Goal: Information Seeking & Learning: Learn about a topic

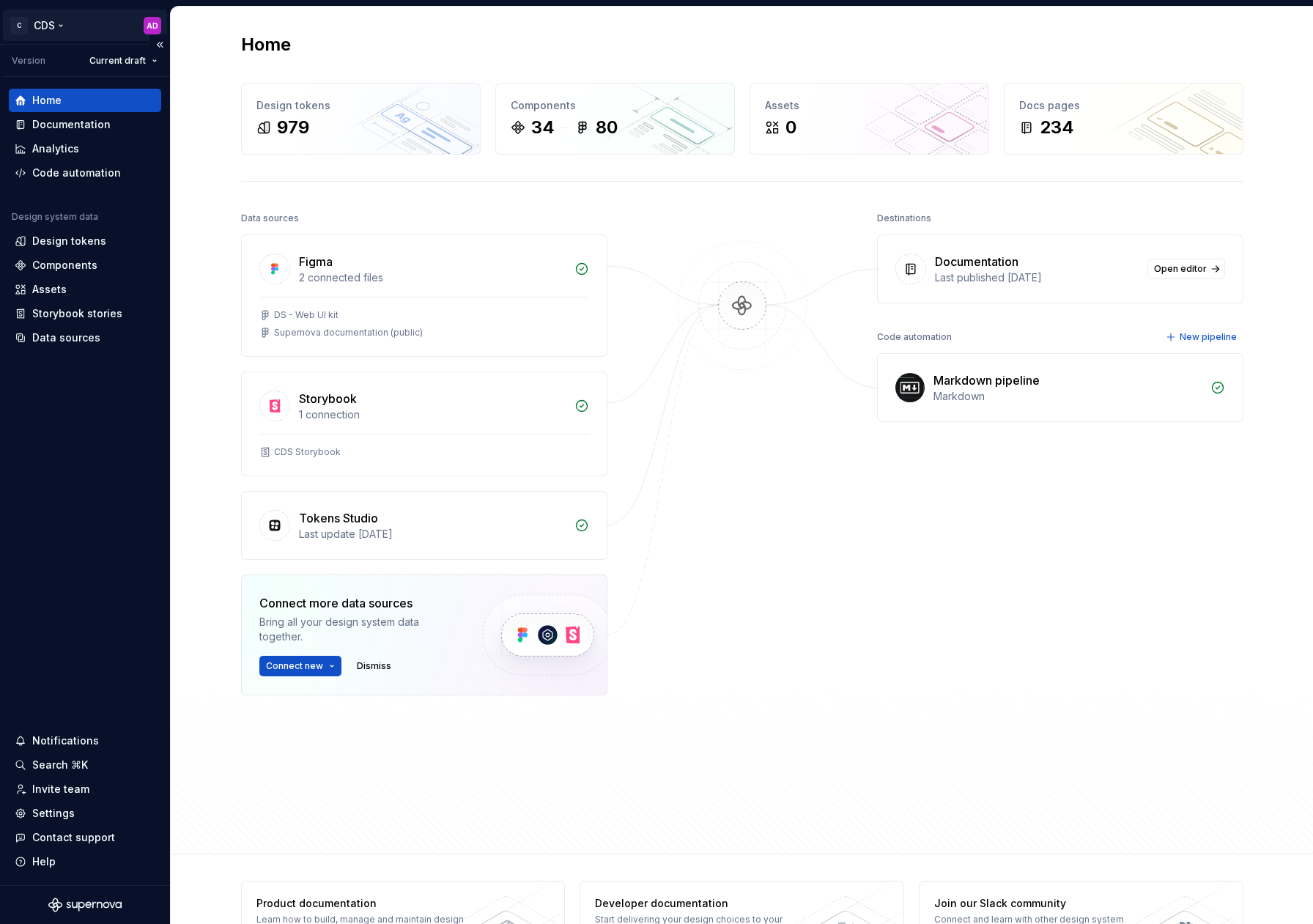
click at [58, 22] on html "C CDS AD Version Current draft Home Documentation Analytics Code automation Des…" at bounding box center [656, 462] width 1313 height 924
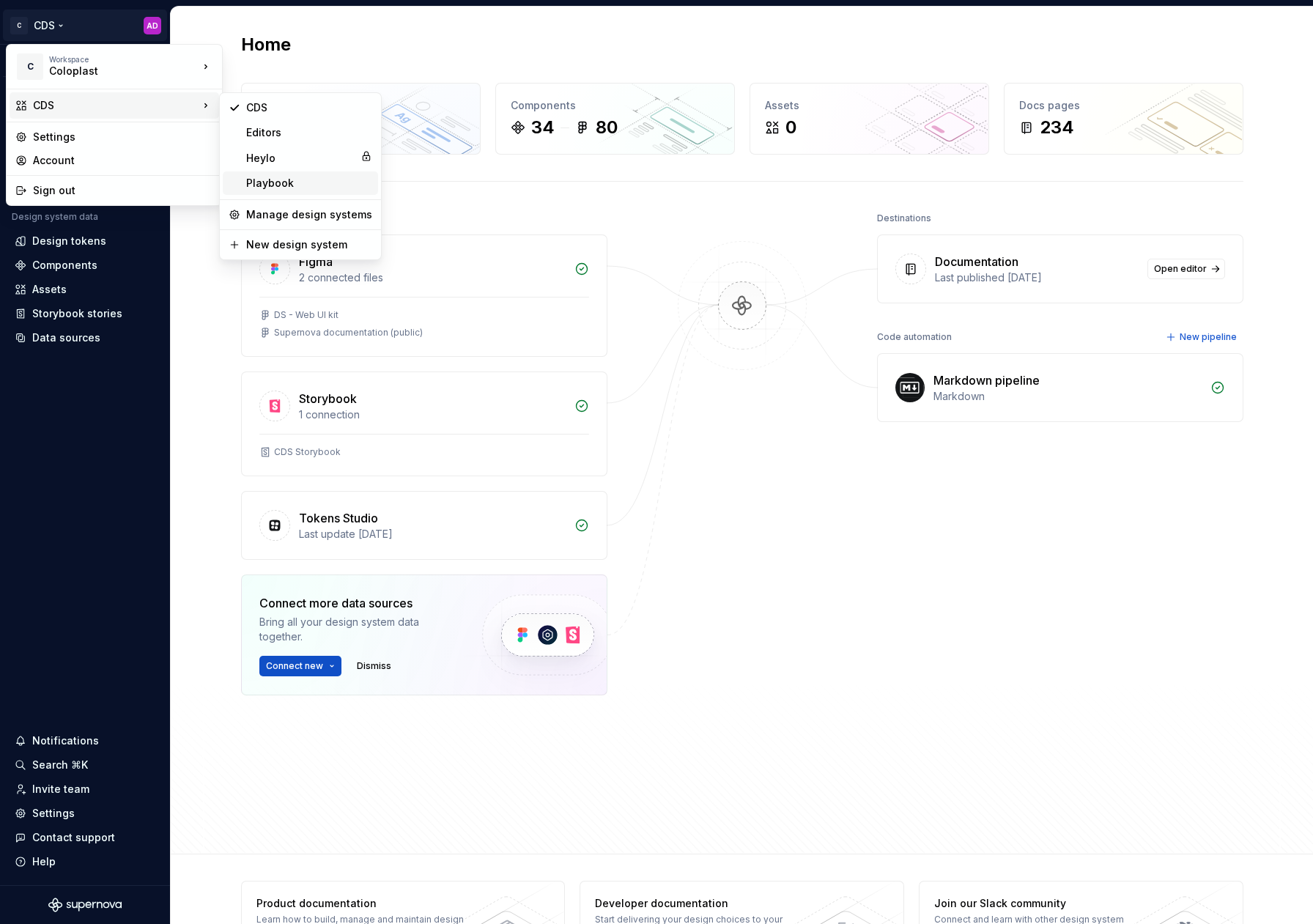
click at [285, 184] on div "Playbook" at bounding box center [309, 183] width 126 height 15
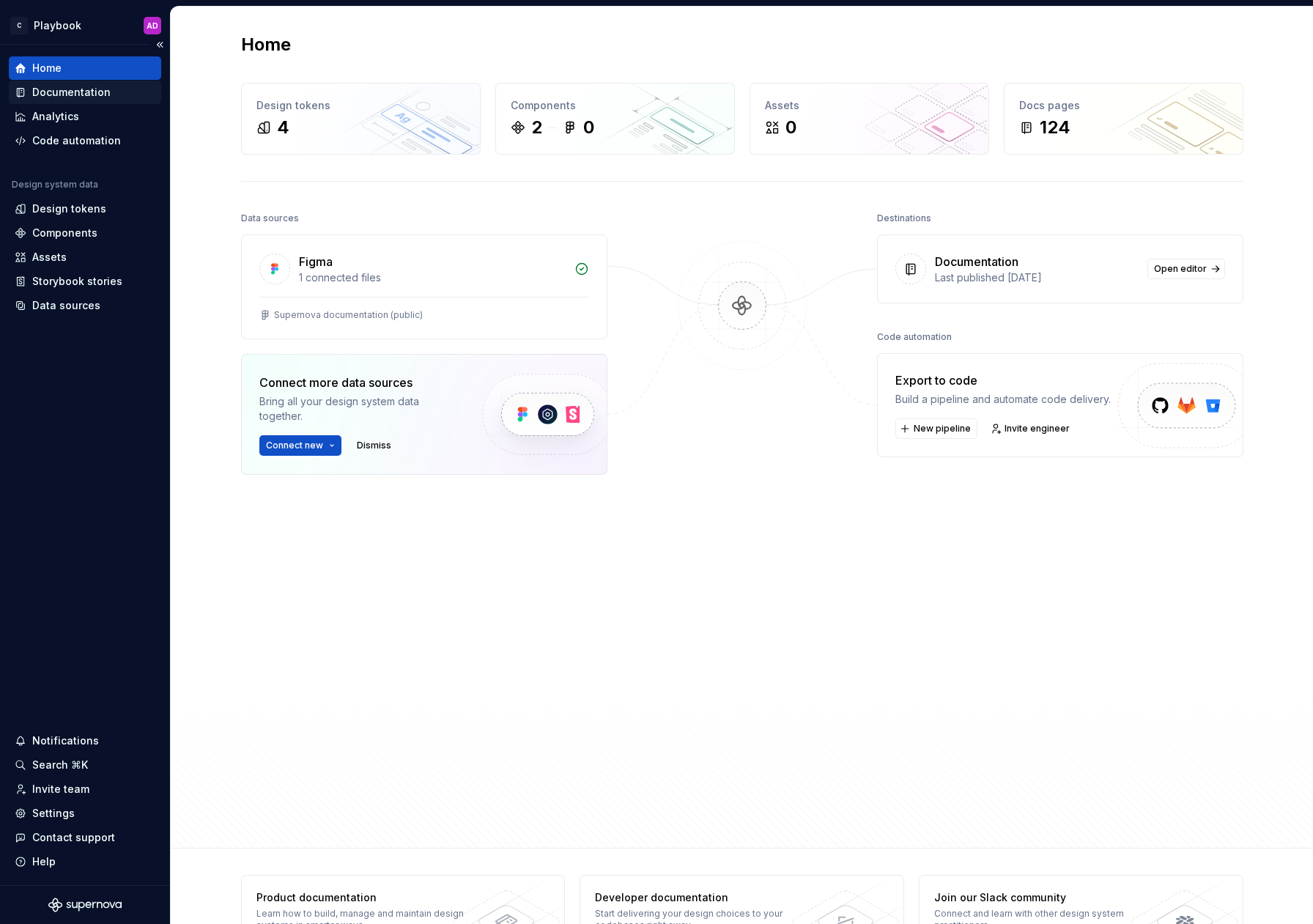
click at [74, 91] on div "Documentation" at bounding box center [71, 92] width 78 height 15
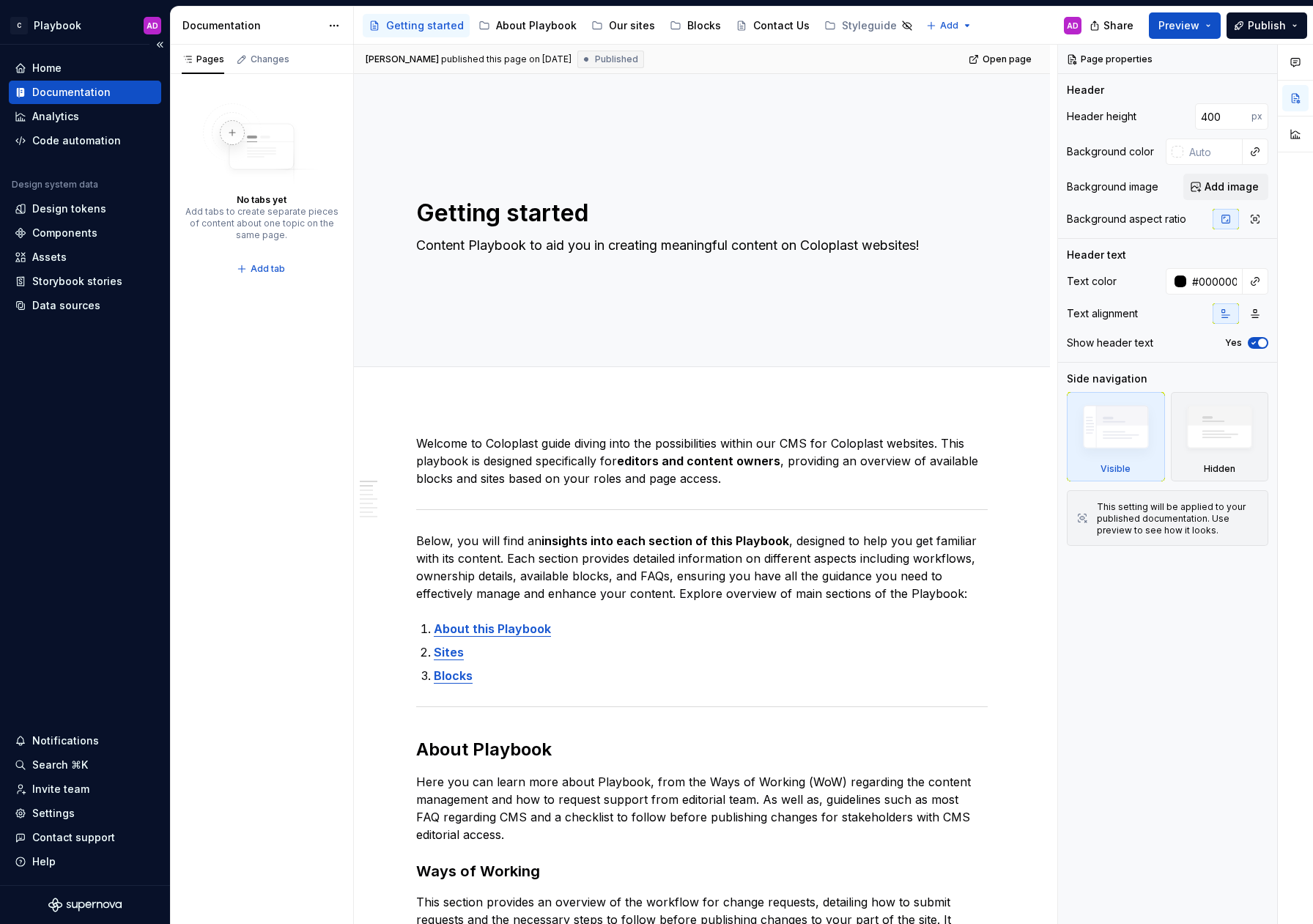
click at [37, 51] on div "Home Documentation Analytics Code automation Design system data Design tokens C…" at bounding box center [85, 464] width 170 height 840
click at [82, 25] on html "C Playbook AD Home Documentation Analytics Code automation Design system data D…" at bounding box center [656, 462] width 1313 height 924
click at [130, 25] on html "C Playbook AD Home Documentation Analytics Code automation Design system data D…" at bounding box center [656, 462] width 1313 height 924
click at [78, 25] on html "C Playbook AD Home Documentation Analytics Code automation Design system data D…" at bounding box center [656, 462] width 1313 height 924
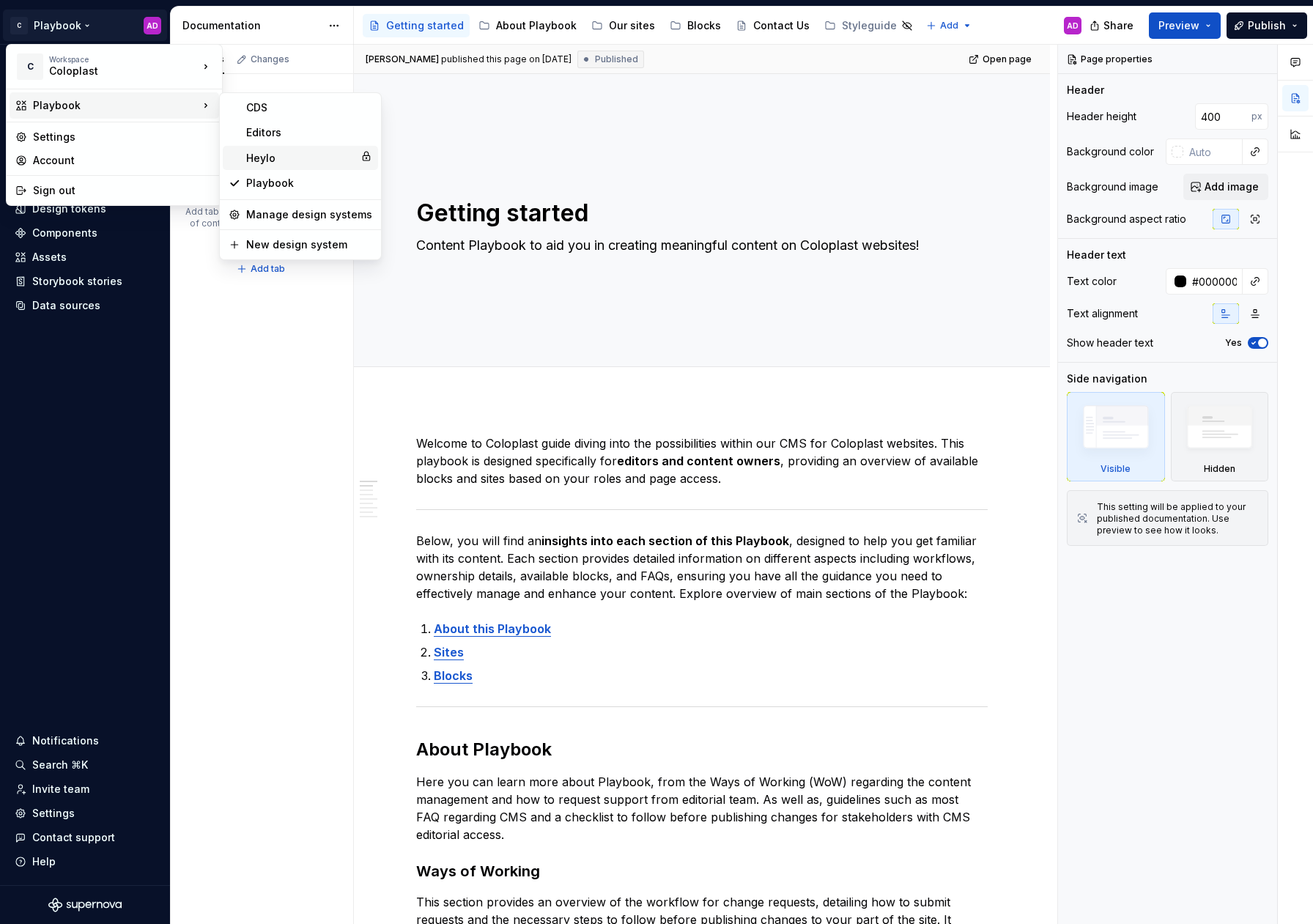
click at [303, 153] on div "Heylo" at bounding box center [300, 158] width 108 height 15
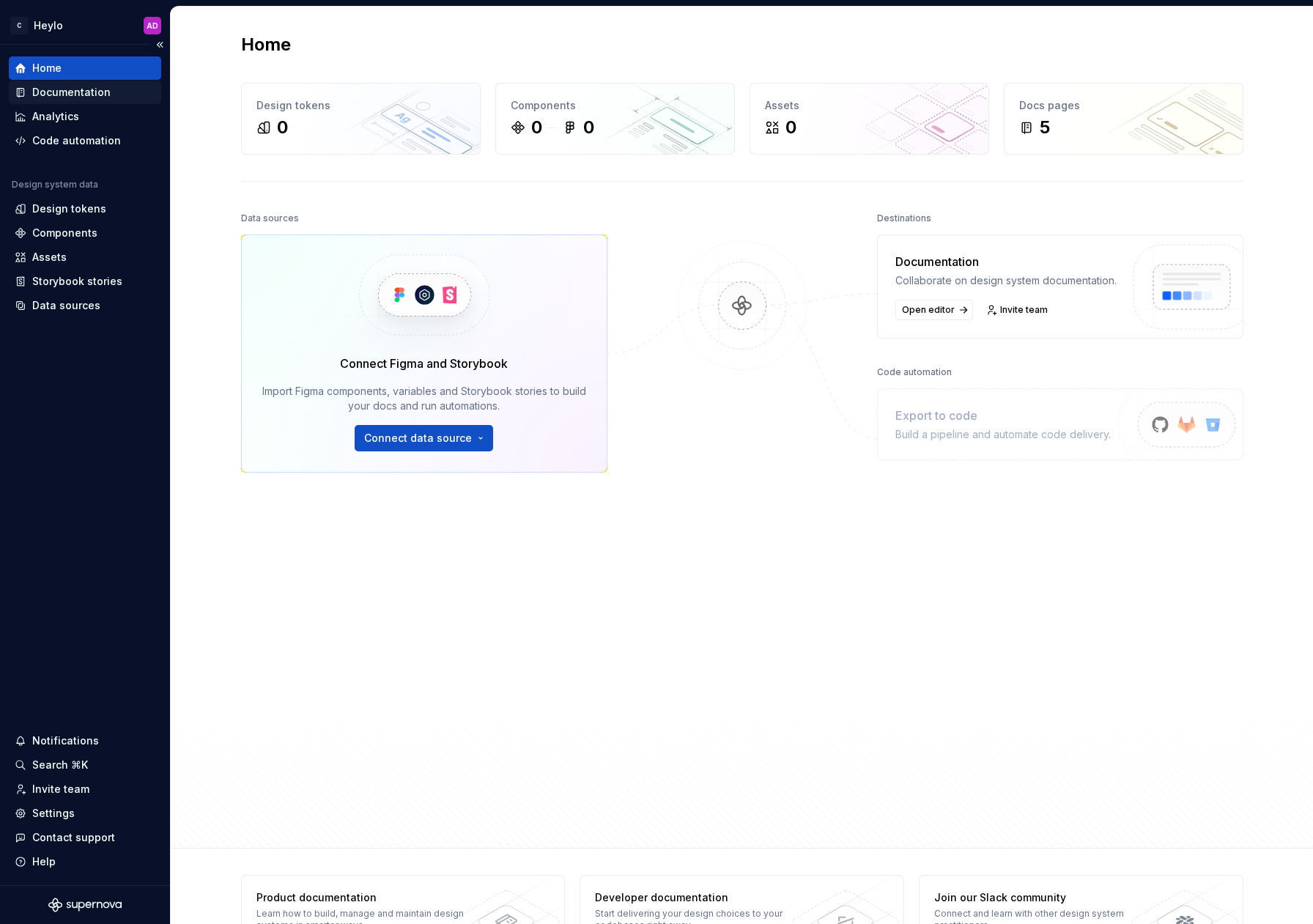
click at [80, 95] on div "Documentation" at bounding box center [71, 92] width 78 height 15
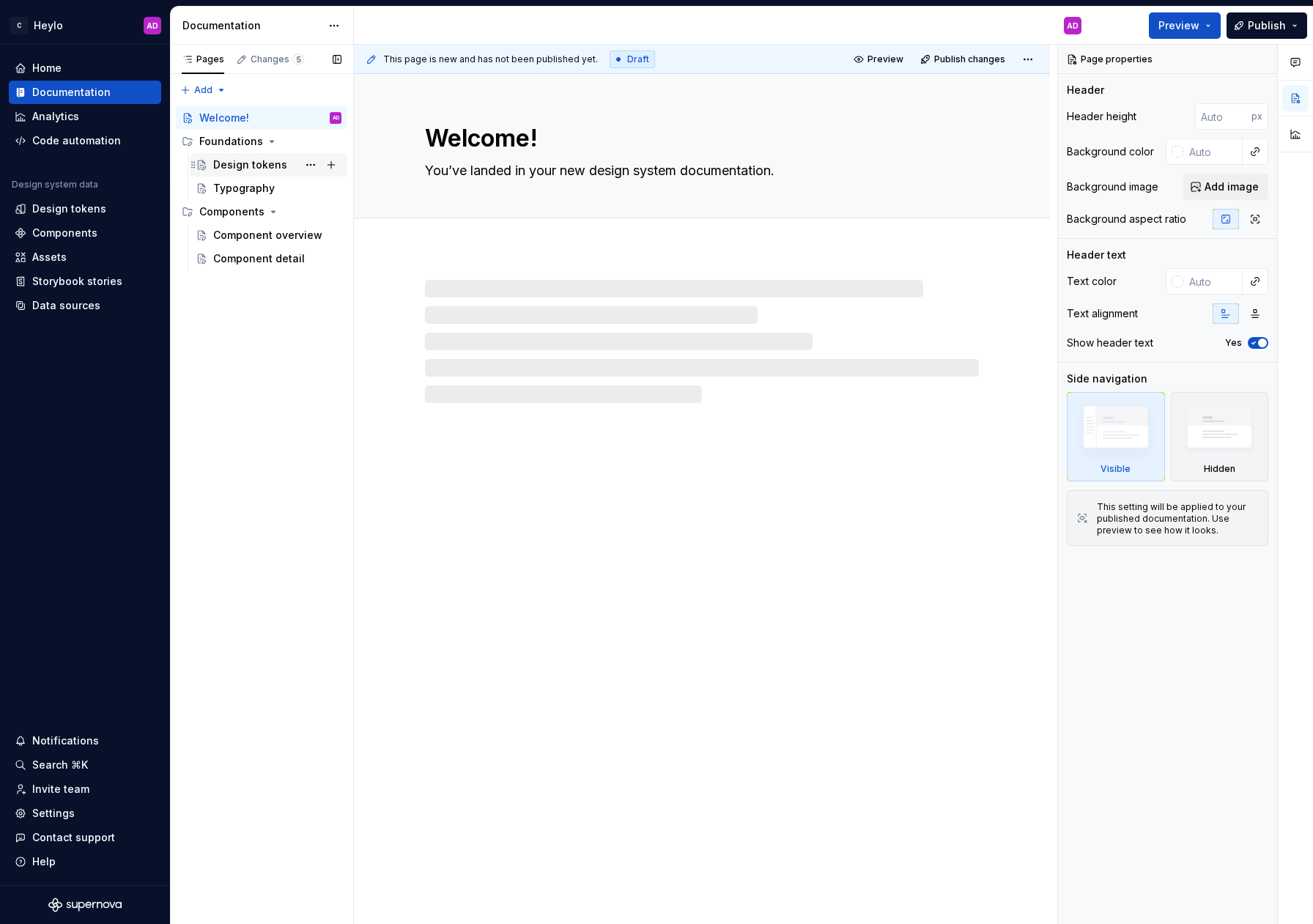
click at [225, 164] on div "Design tokens" at bounding box center [250, 164] width 74 height 15
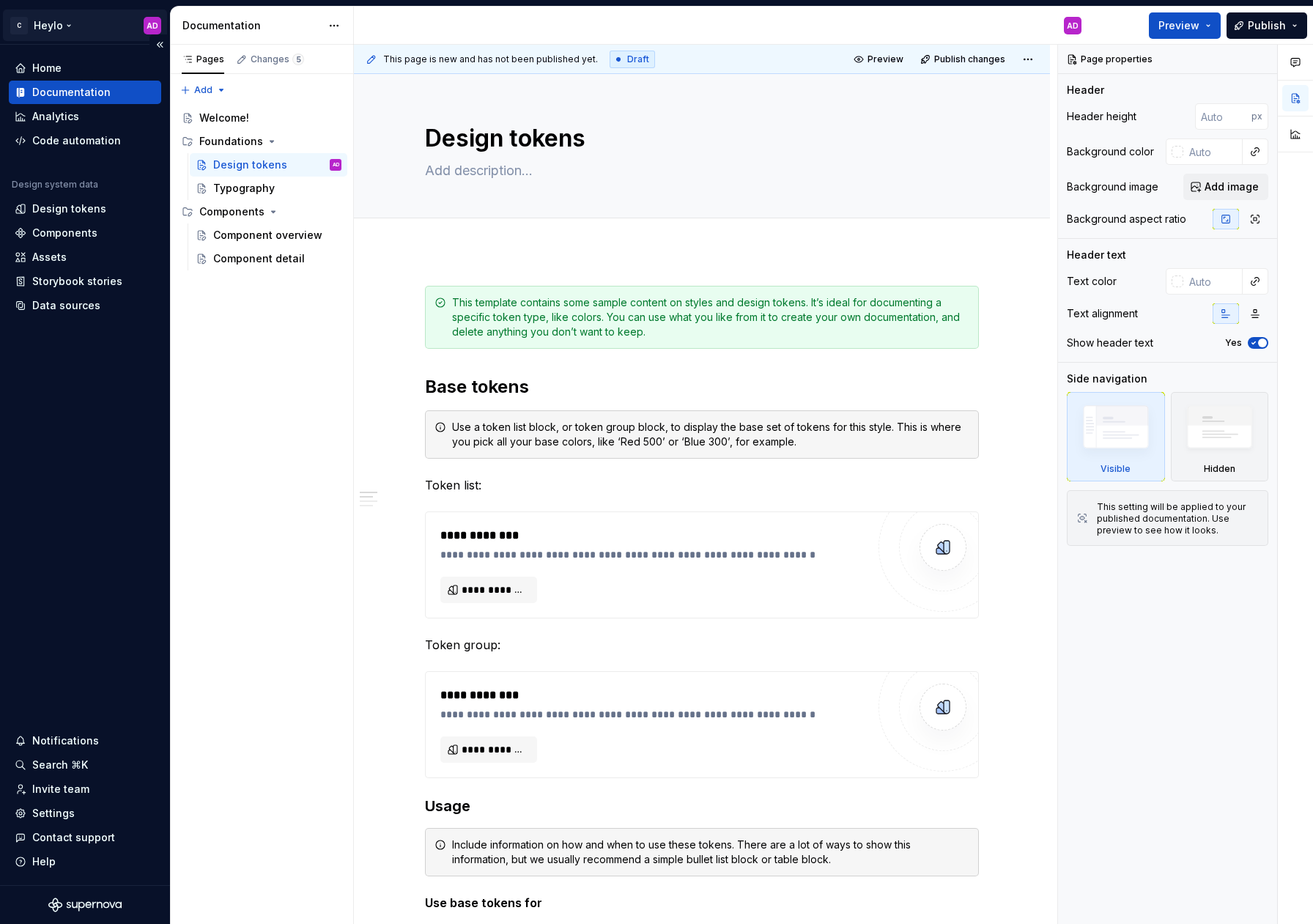
click at [62, 25] on html "C Heylo AD Home Documentation Analytics Code automation Design system data Desi…" at bounding box center [656, 462] width 1313 height 924
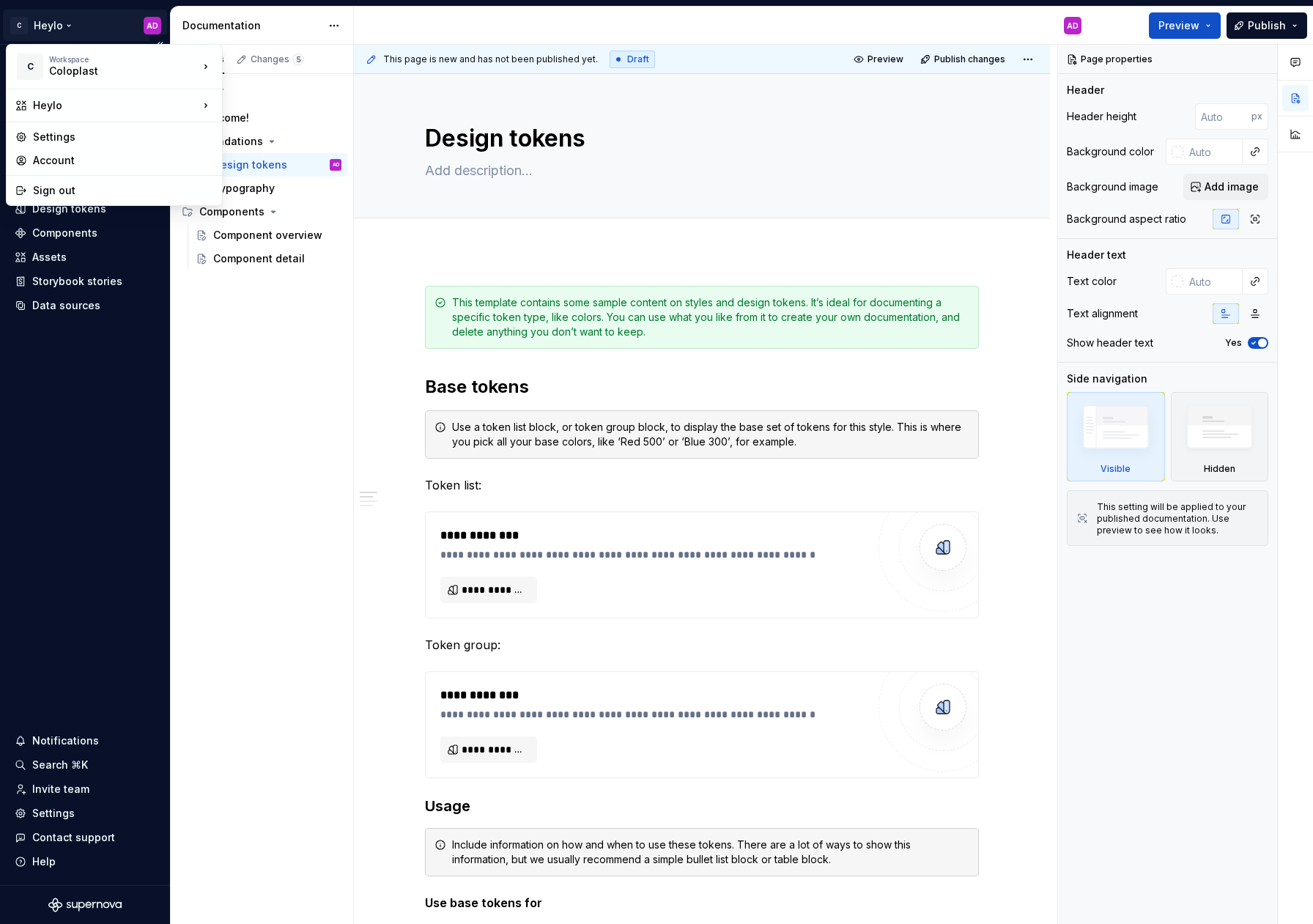
type textarea "*"
click at [272, 186] on div "Playbook" at bounding box center [309, 183] width 126 height 15
